Goal: Task Accomplishment & Management: Use online tool/utility

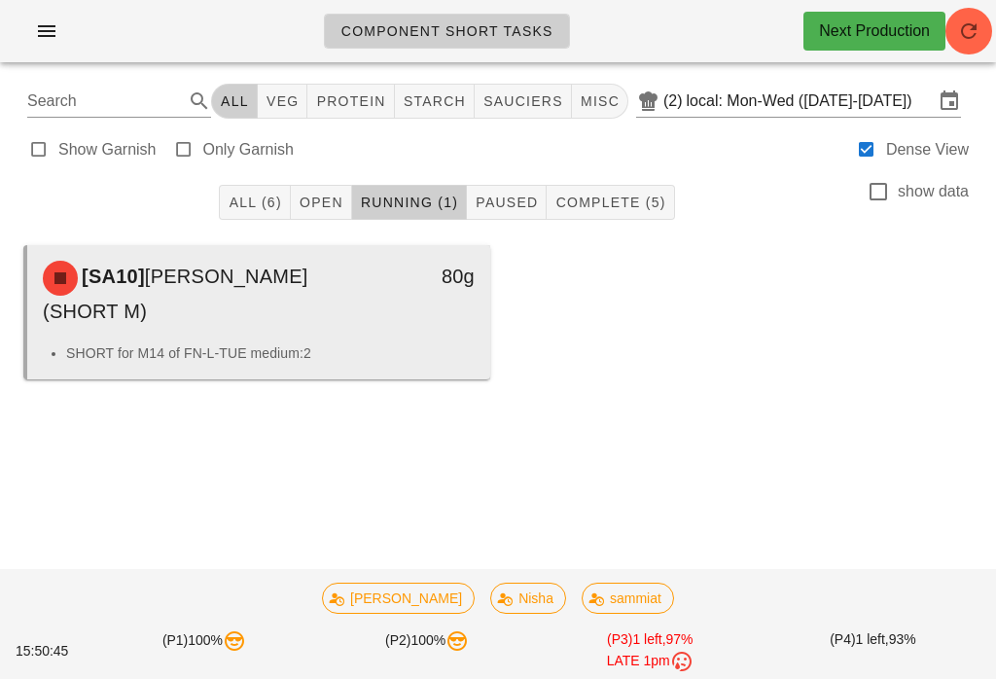
click at [385, 339] on div "[SA10] Teriyaki Sauce (SHORT M) 80g" at bounding box center [258, 293] width 463 height 97
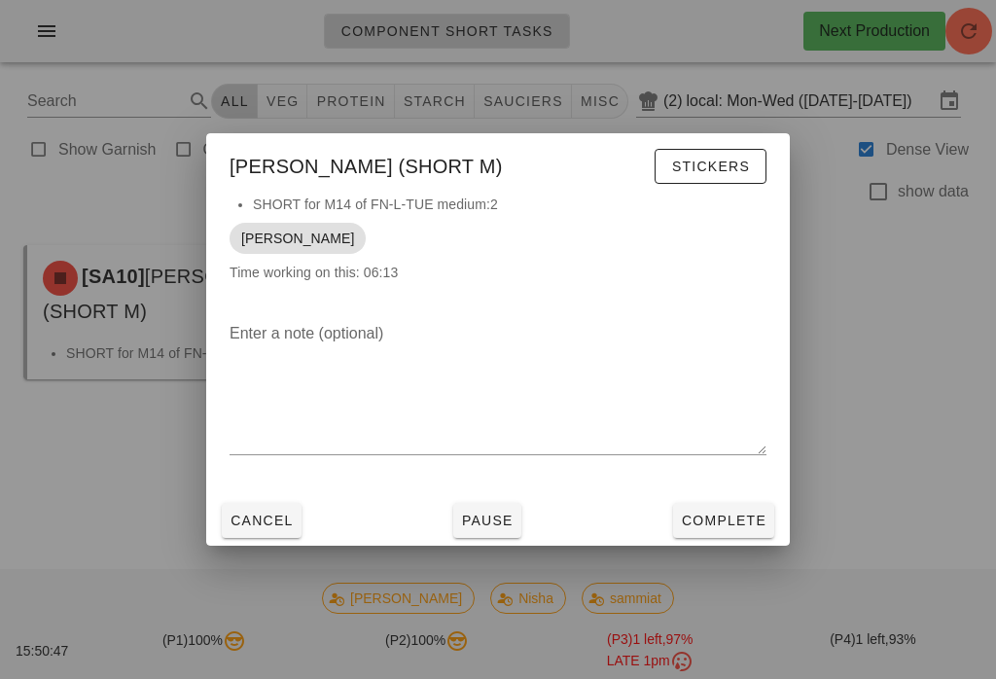
click at [716, 522] on span "Complete" at bounding box center [724, 521] width 86 height 16
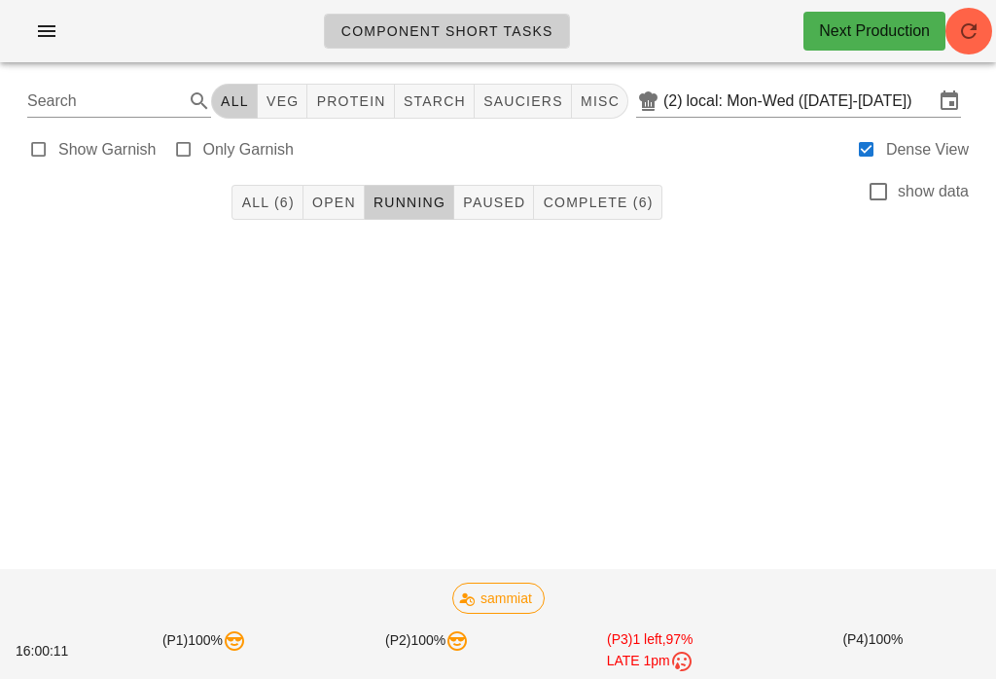
click at [270, 210] on span "All (6)" at bounding box center [267, 203] width 54 height 16
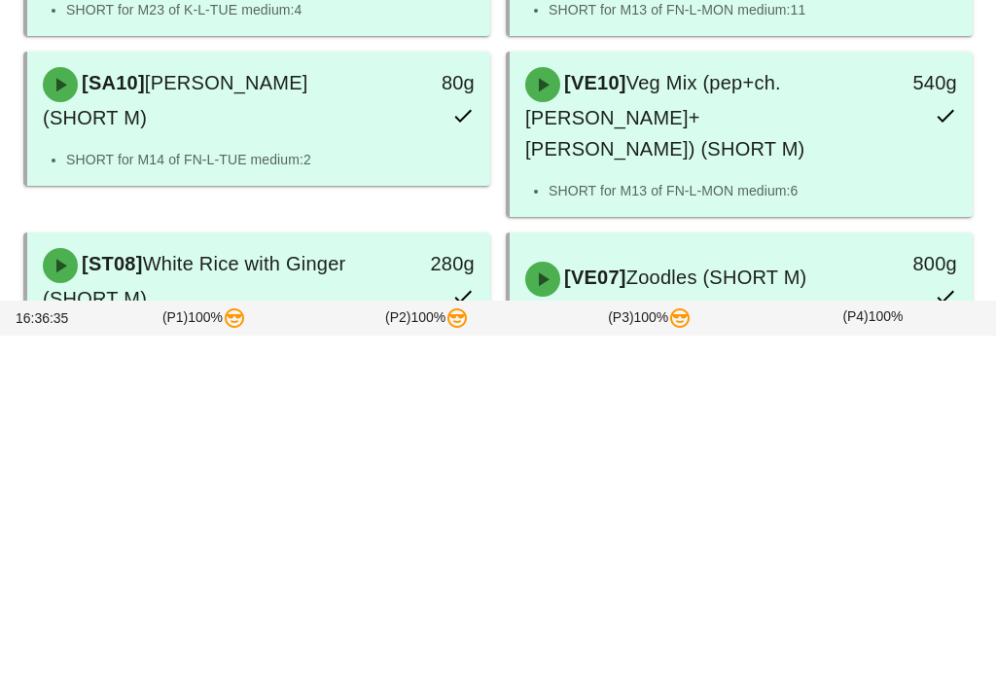
scroll to position [110, 0]
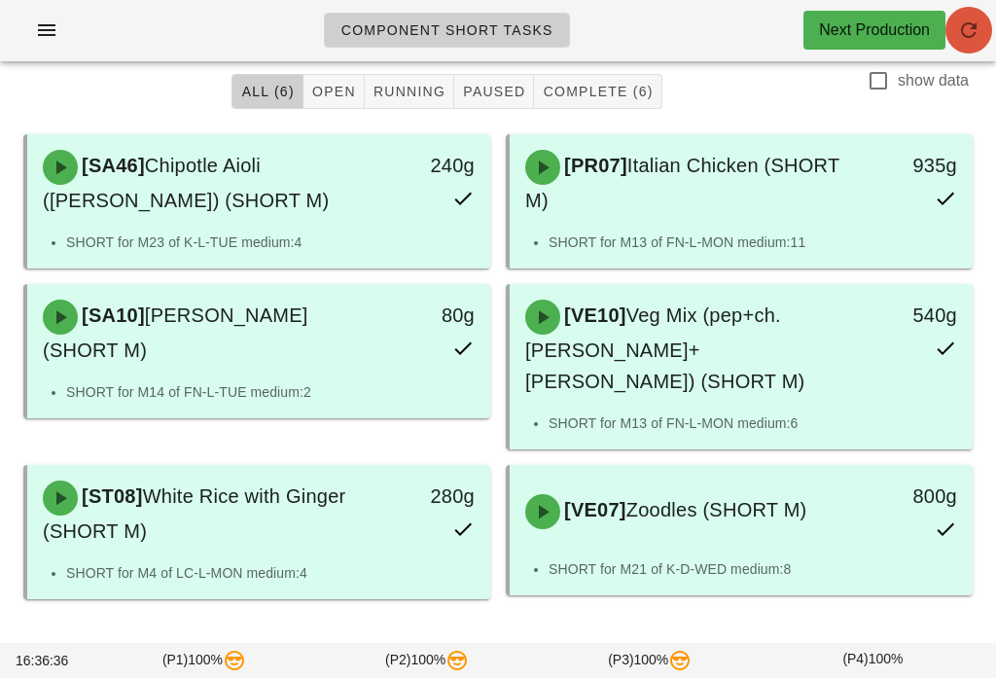
click at [969, 20] on icon "button" at bounding box center [969, 30] width 23 height 23
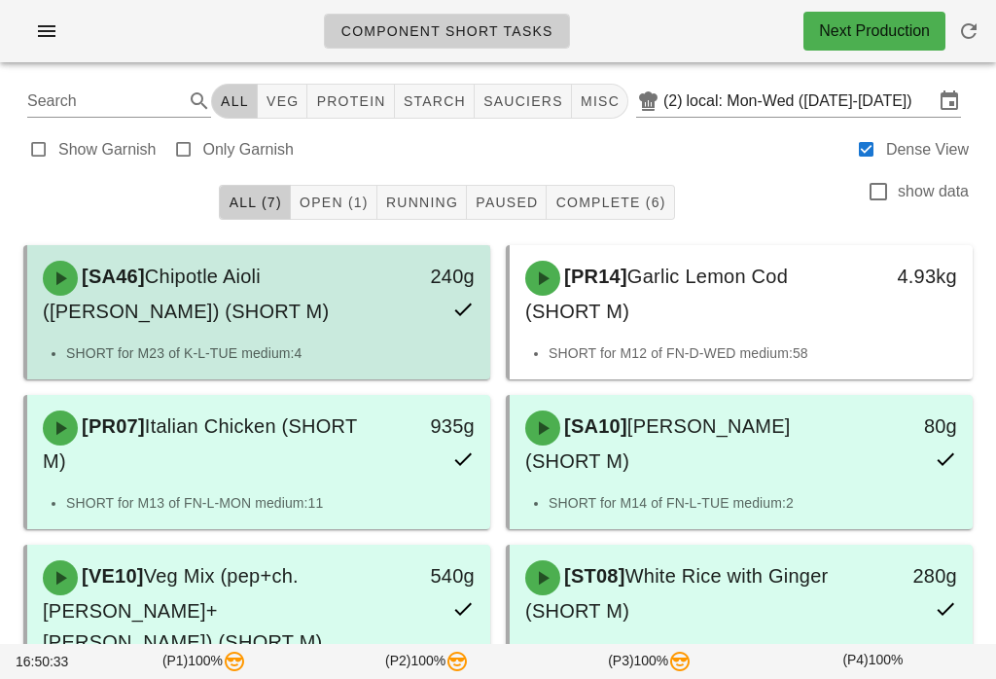
click at [344, 274] on div "[SA46] Chipotle Aioli (ramekin) (SHORT M)" at bounding box center [202, 294] width 342 height 90
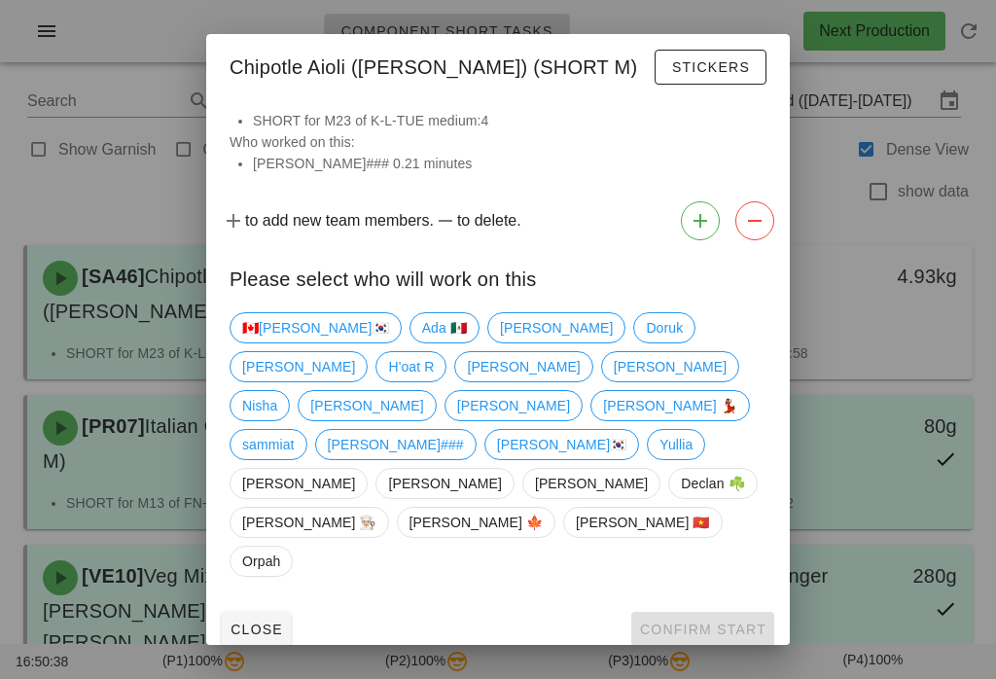
click at [840, 209] on div at bounding box center [498, 339] width 996 height 679
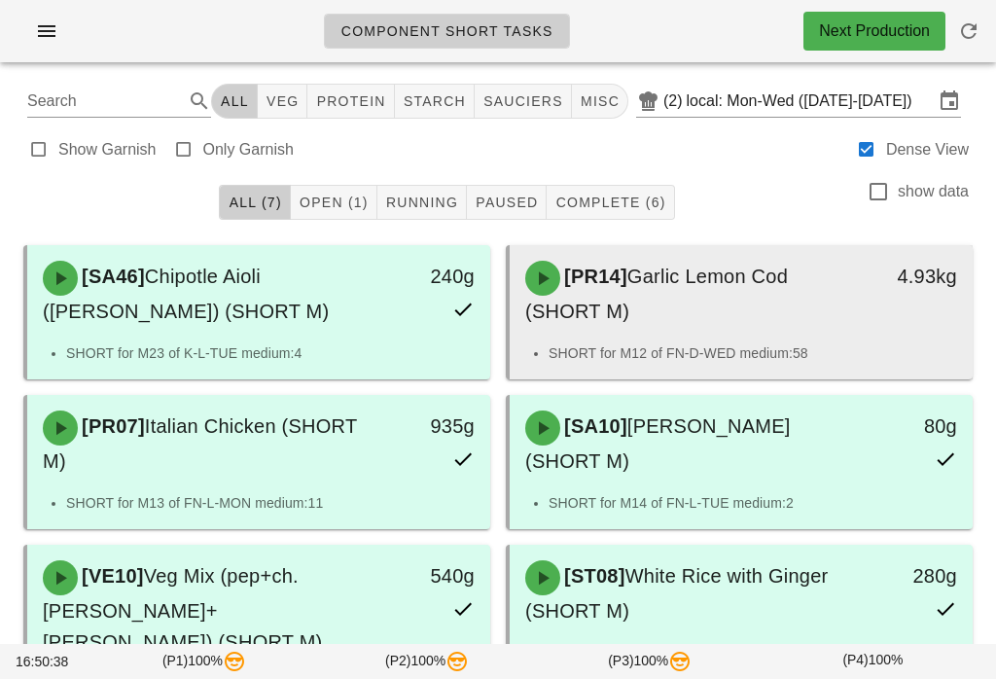
click at [875, 320] on div "4.93kg" at bounding box center [912, 294] width 114 height 90
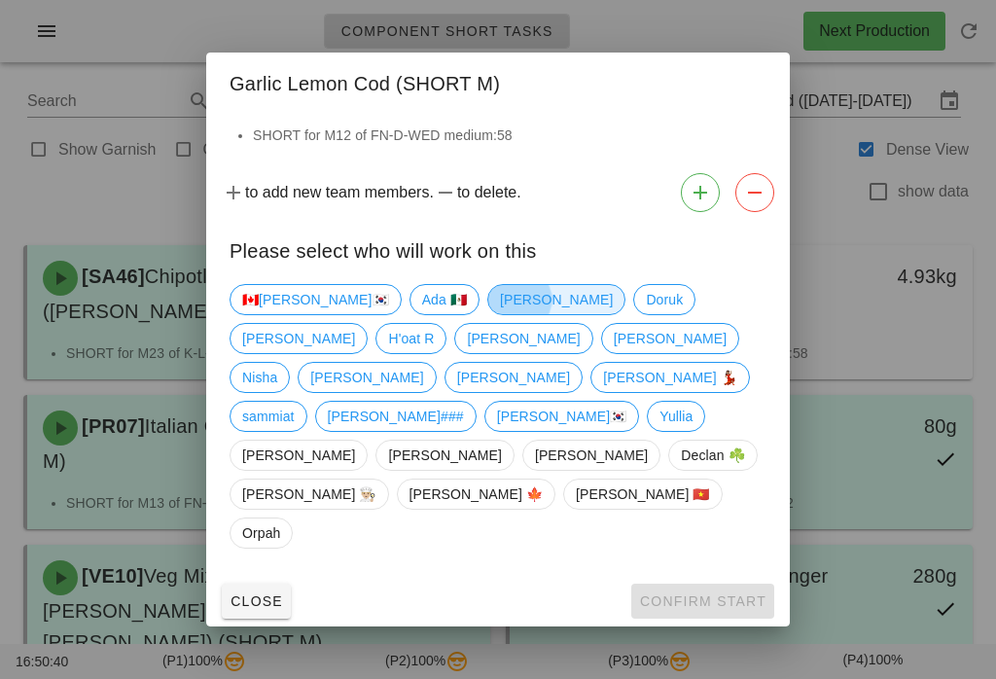
click at [500, 314] on span "[PERSON_NAME]" at bounding box center [556, 299] width 113 height 29
click at [672, 594] on span "Confirm Start" at bounding box center [702, 602] width 127 height 16
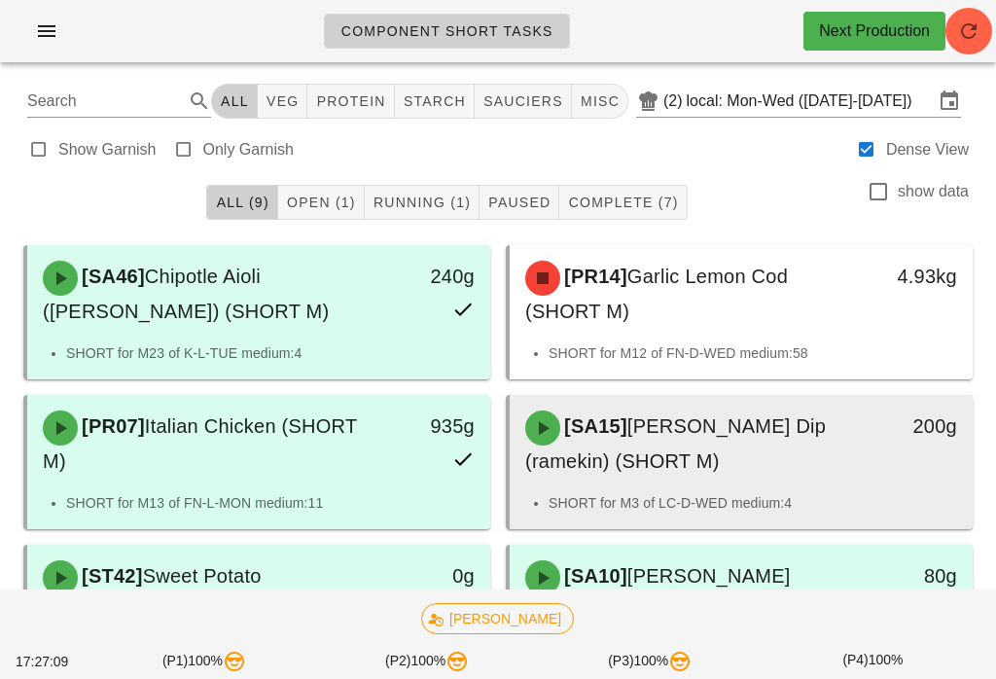
click at [888, 489] on div "[SA15] Lemon Herb Dip (ramekin) (SHORT M) 200g" at bounding box center [741, 443] width 463 height 97
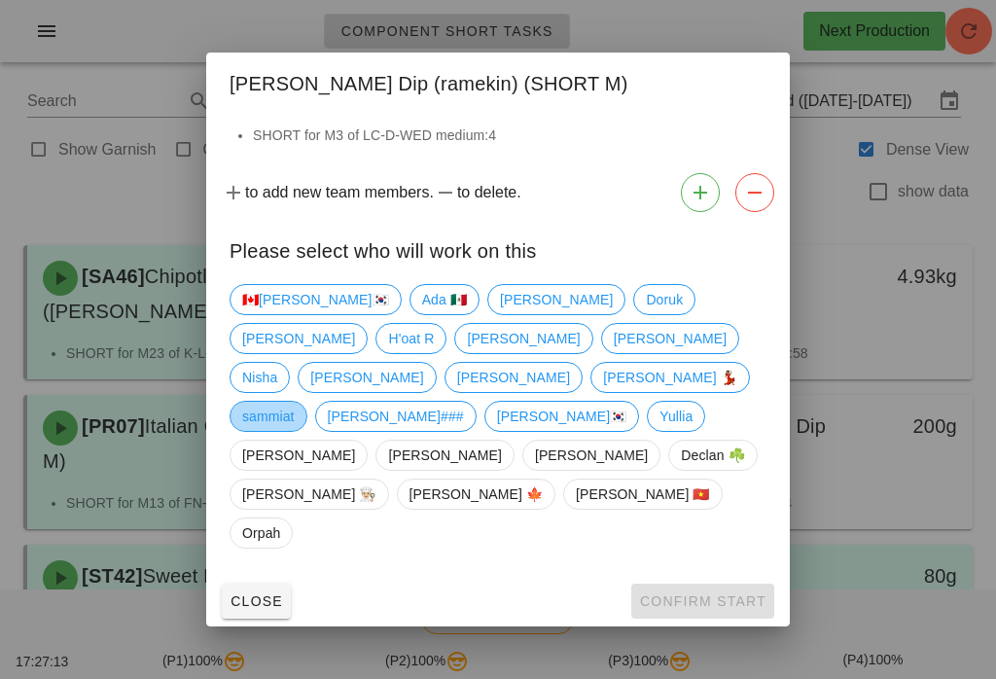
click at [295, 402] on span "sammiat" at bounding box center [268, 416] width 53 height 29
click at [754, 594] on span "Confirm Start" at bounding box center [702, 602] width 127 height 16
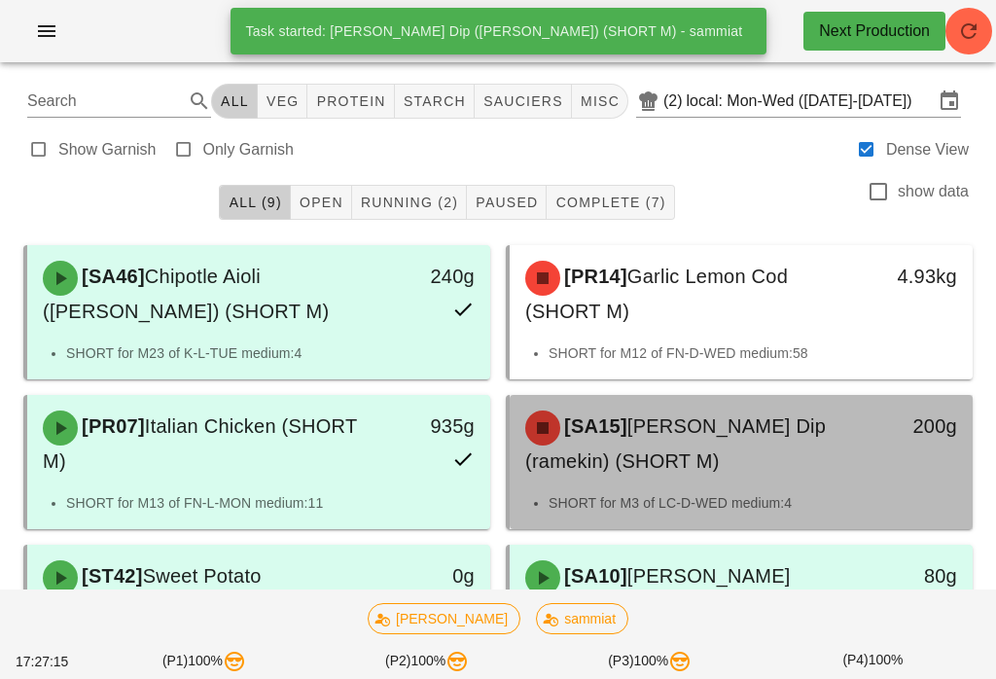
click at [868, 464] on div "200g" at bounding box center [912, 444] width 114 height 90
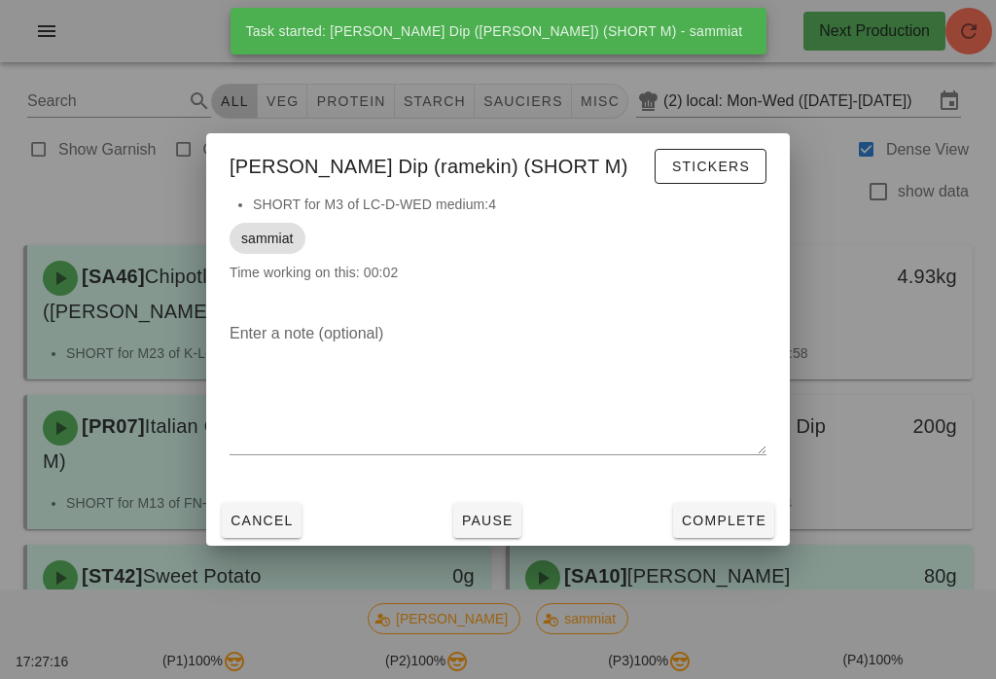
click at [744, 517] on span "Complete" at bounding box center [724, 521] width 86 height 16
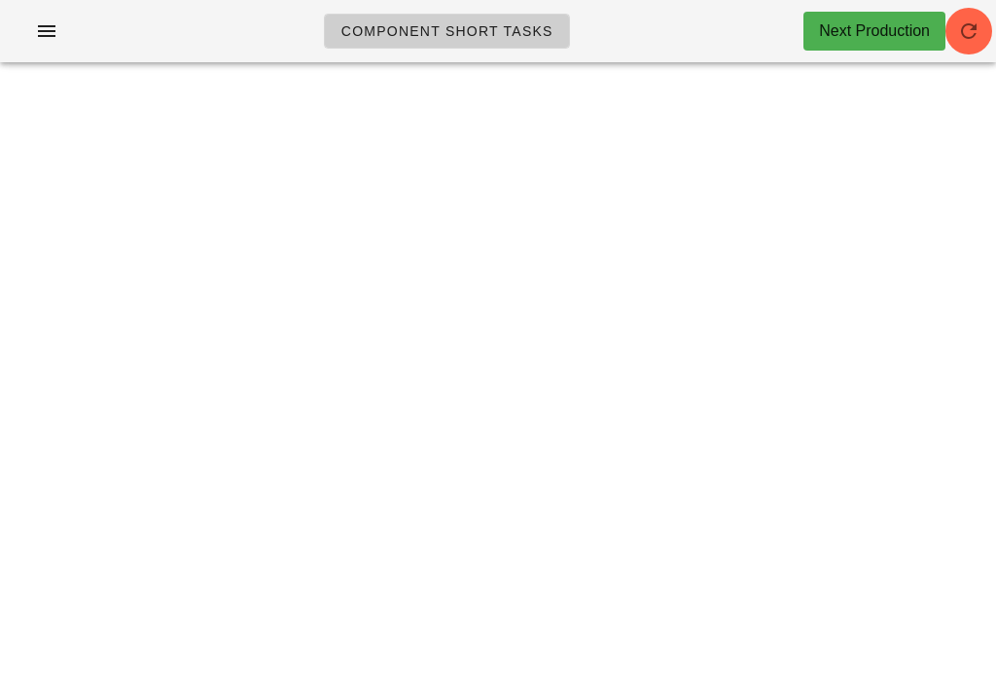
click at [965, 31] on icon "button" at bounding box center [969, 30] width 23 height 23
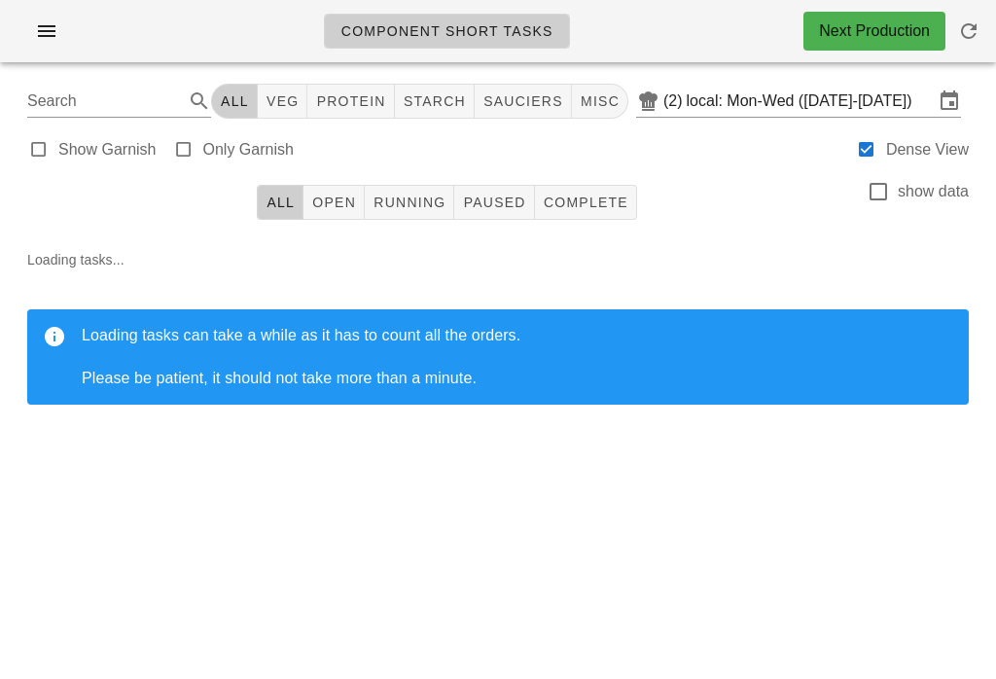
click at [984, 35] on span "button" at bounding box center [969, 30] width 47 height 23
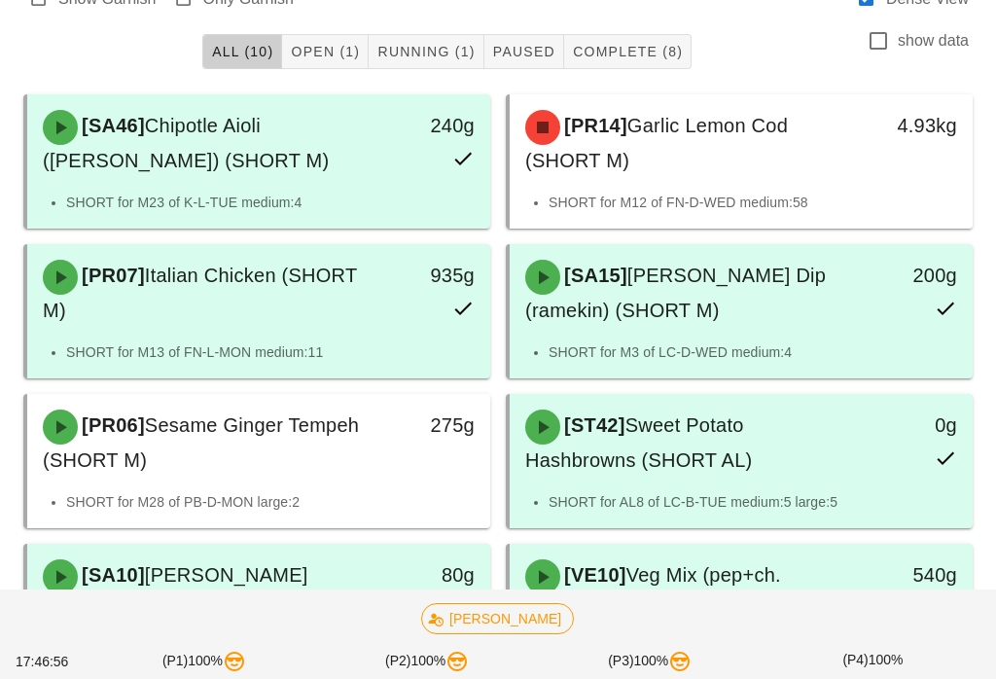
scroll to position [218, 0]
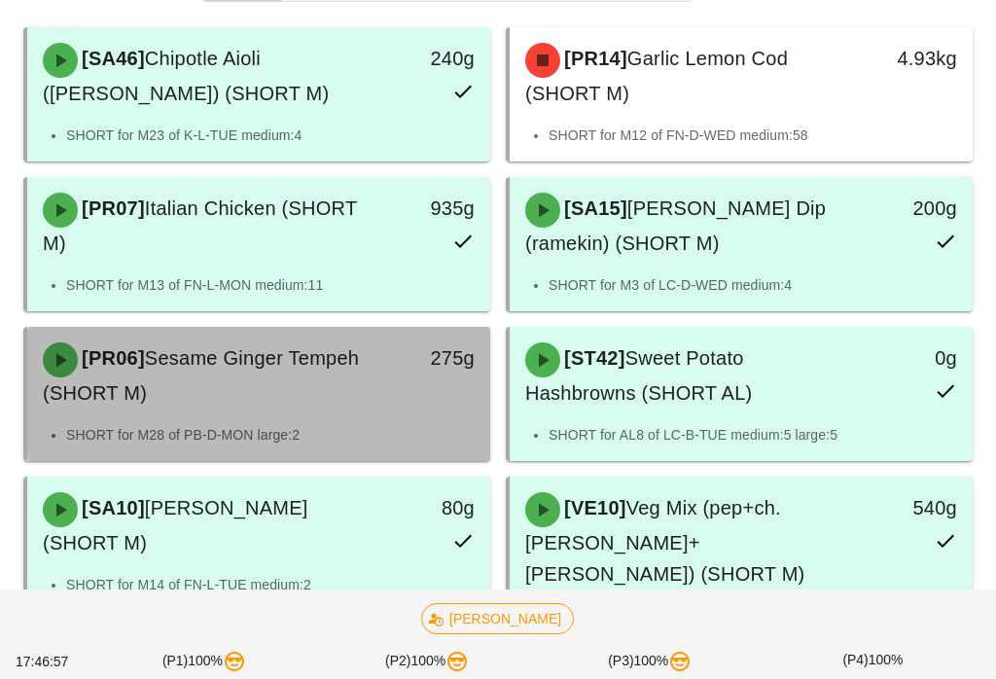
click at [313, 406] on div "[PR06] Sesame Ginger Tempeh (SHORT M)" at bounding box center [202, 376] width 342 height 90
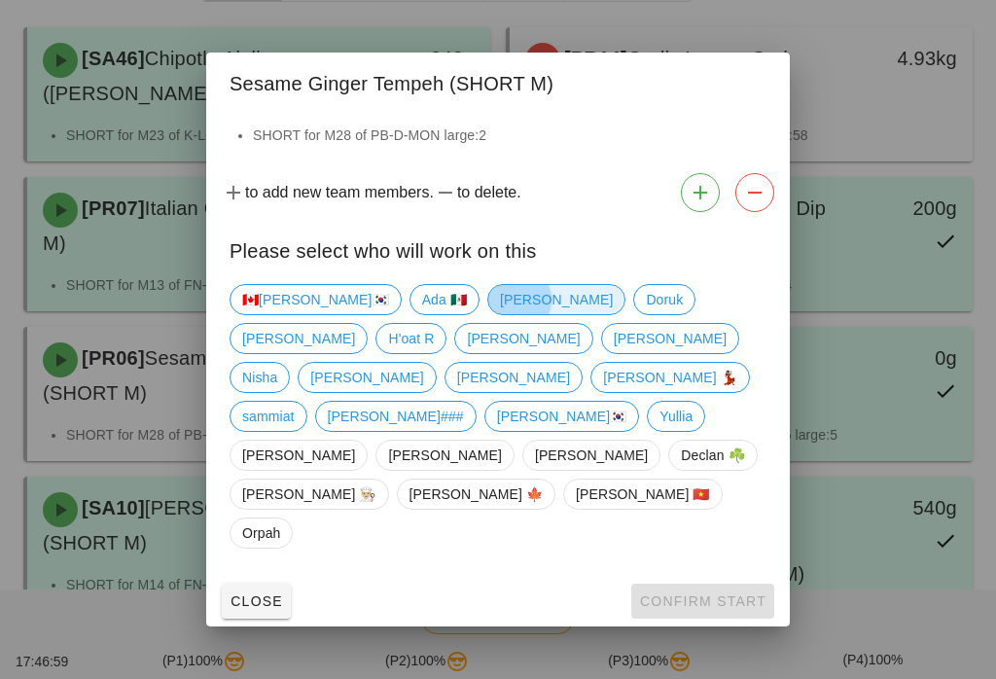
click at [500, 314] on span "Adam" at bounding box center [556, 299] width 113 height 29
click at [693, 594] on span "Confirm Start" at bounding box center [702, 602] width 127 height 16
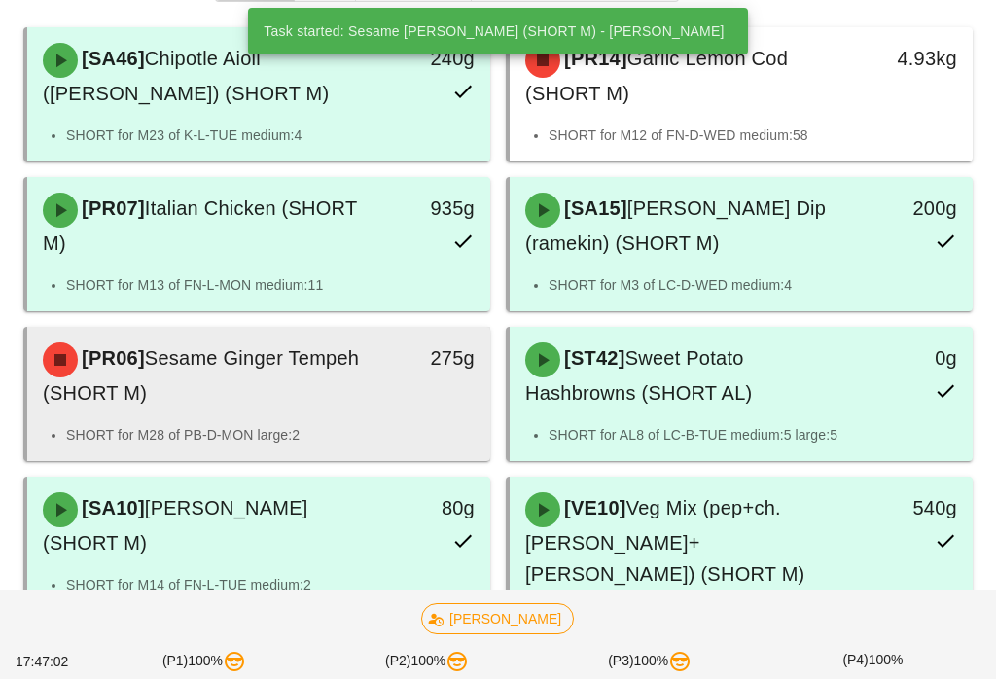
click at [338, 391] on div "[PR06] Sesame Ginger Tempeh (SHORT M)" at bounding box center [202, 376] width 342 height 90
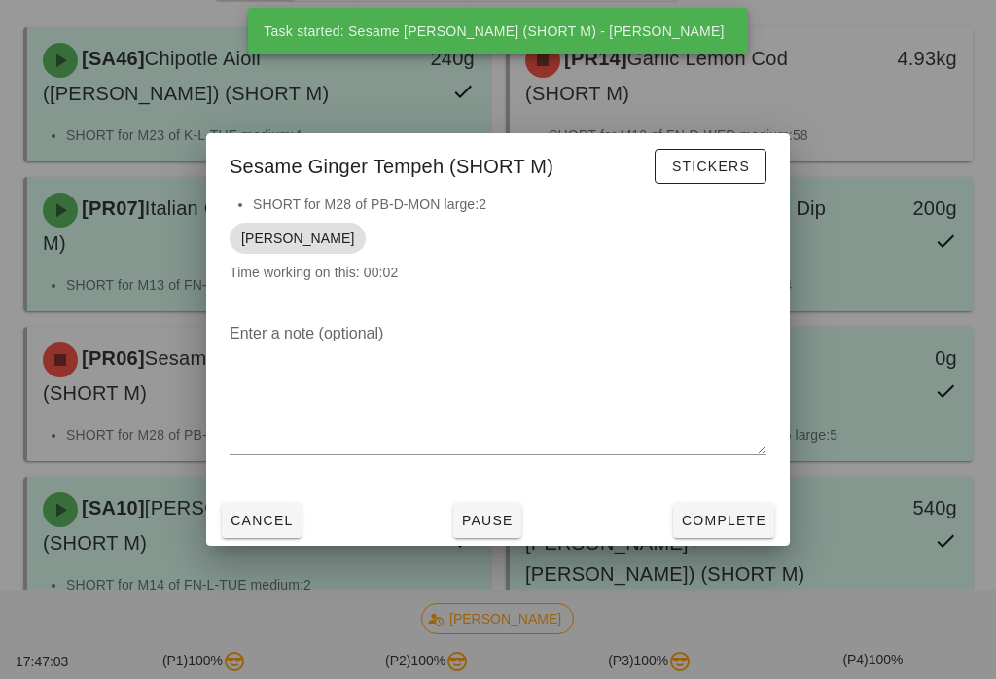
click at [707, 528] on span "Complete" at bounding box center [724, 521] width 86 height 16
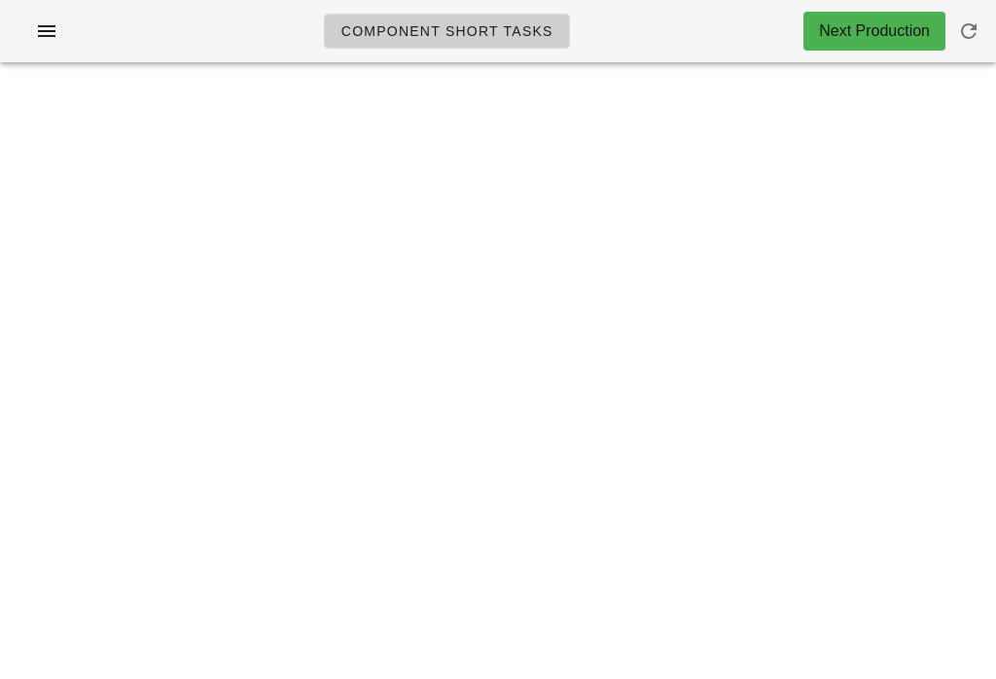
click at [966, 23] on icon "button" at bounding box center [969, 30] width 23 height 23
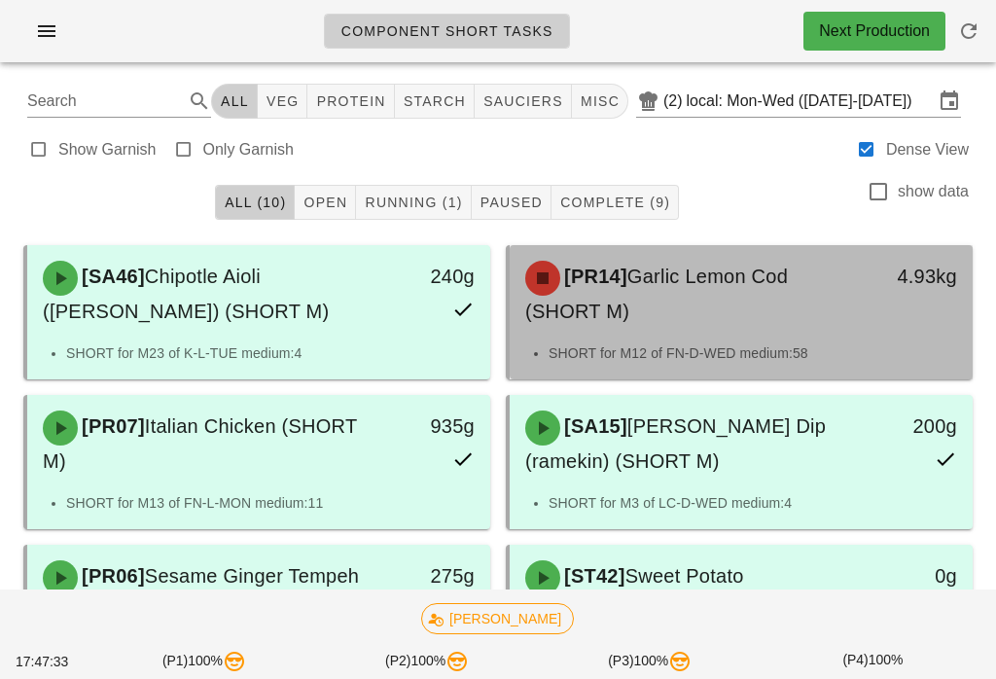
click at [736, 345] on li "SHORT for M12 of FN-D-WED medium:58" at bounding box center [753, 353] width 409 height 21
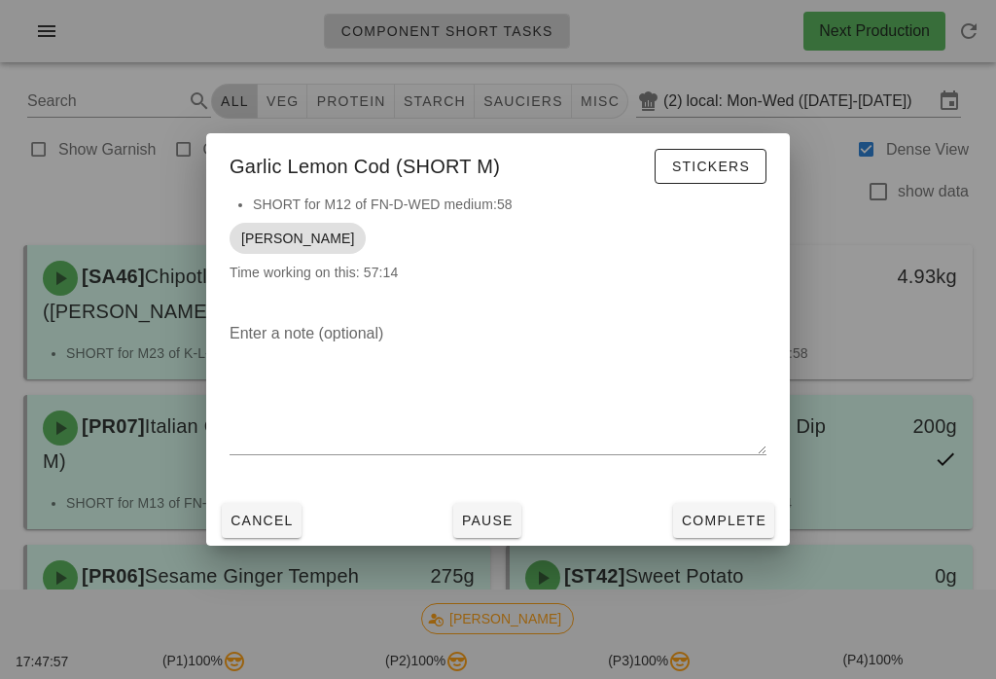
click at [95, 194] on div at bounding box center [498, 339] width 996 height 679
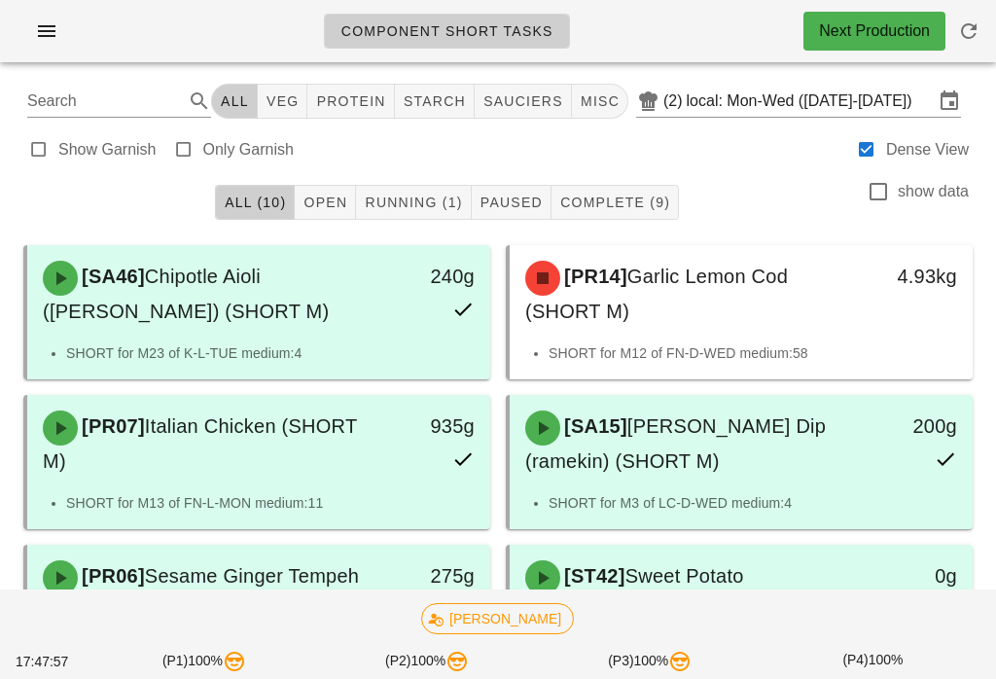
click at [92, 181] on div "All (10) Open Running (1) Paused Complete (9) show data" at bounding box center [498, 202] width 973 height 62
